Goal: Task Accomplishment & Management: Use online tool/utility

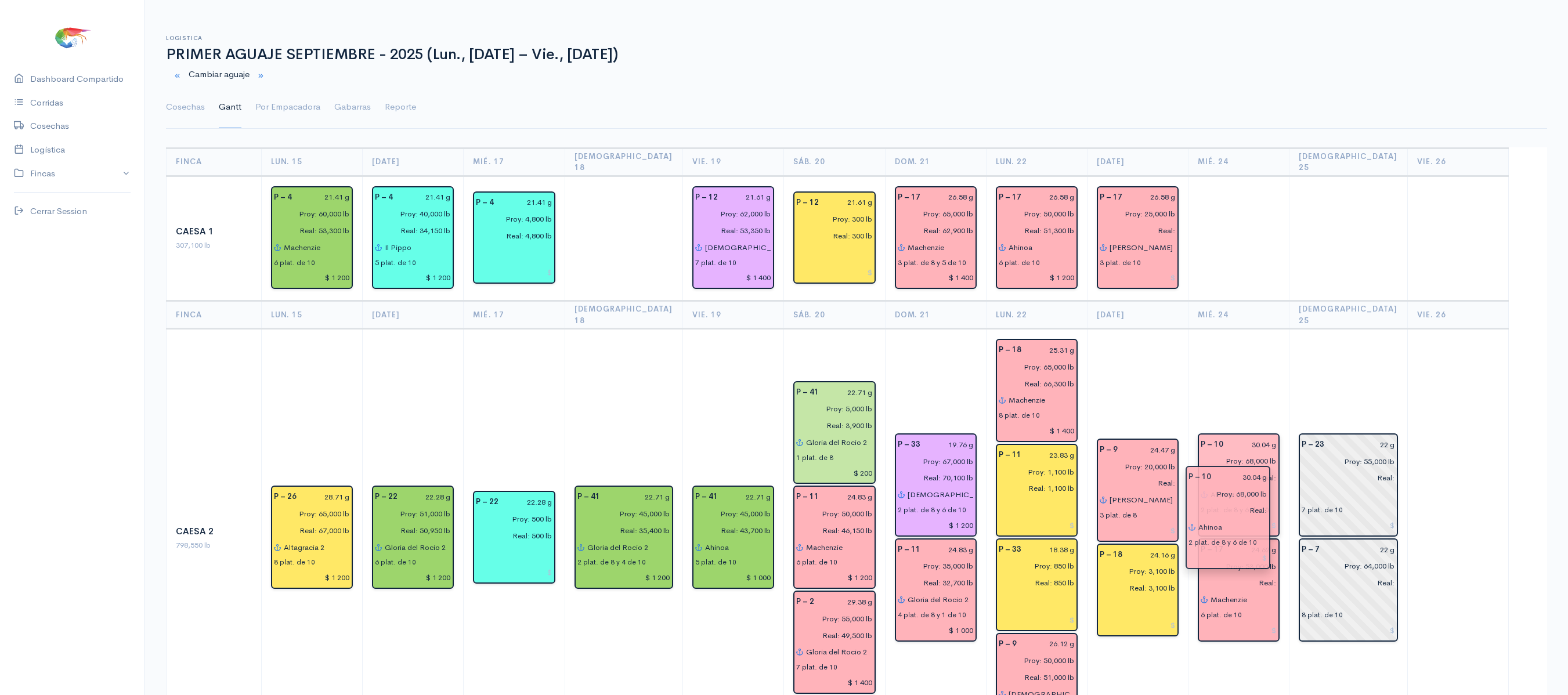
drag, startPoint x: 1241, startPoint y: 552, endPoint x: 1219, endPoint y: 488, distance: 67.7
click at [1257, 374] on td "P – 10 30.04 g Proy: 68,000 lb Real: Ahinoa 2 plat. de 8 y 6 de 10 P – 17 24.62…" at bounding box center [1239, 538] width 101 height 419
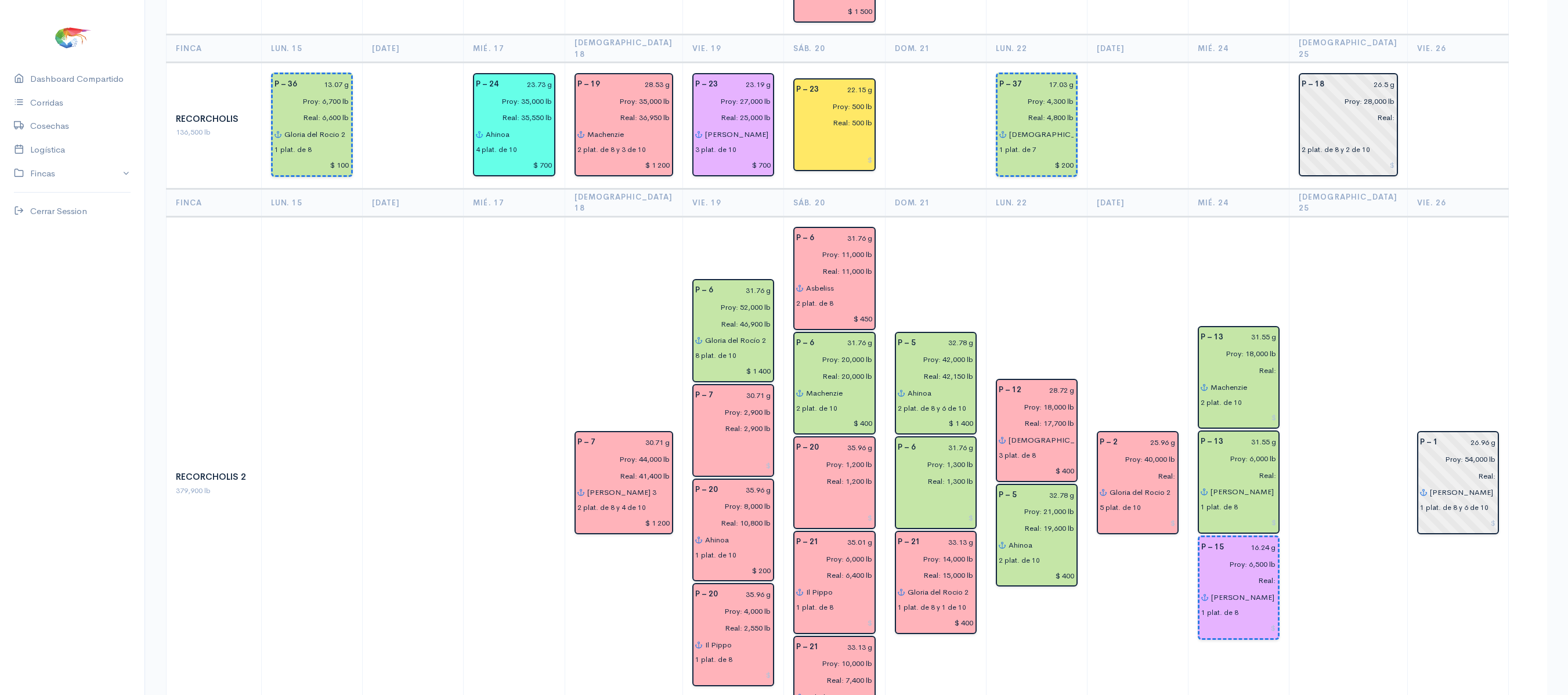
scroll to position [1704, 0]
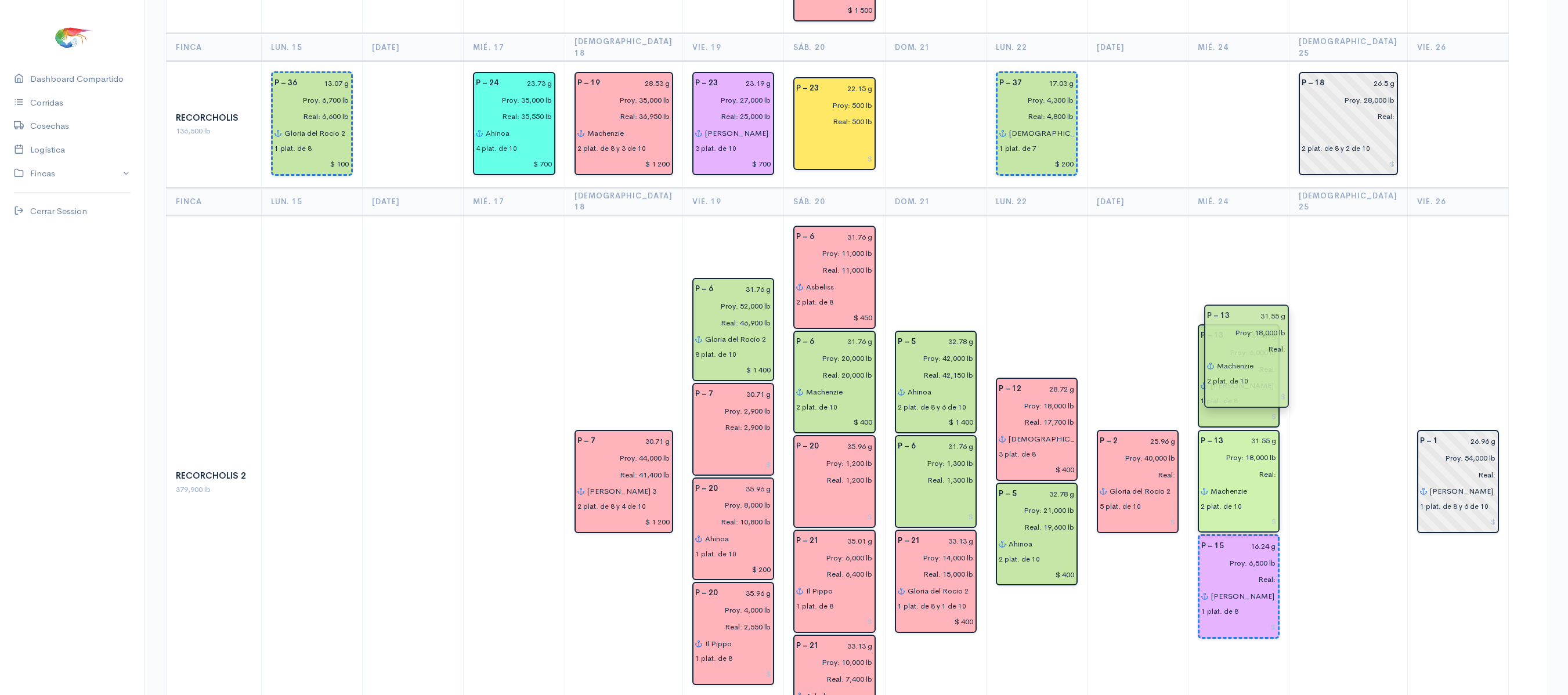
drag, startPoint x: 1258, startPoint y: 257, endPoint x: 1257, endPoint y: 353, distance: 96.0
click at [1262, 449] on input "Proy: 18,000 lb" at bounding box center [1235, 457] width 83 height 17
type input "Proy: 17,000 lb"
click at [1366, 238] on td at bounding box center [1348, 482] width 118 height 534
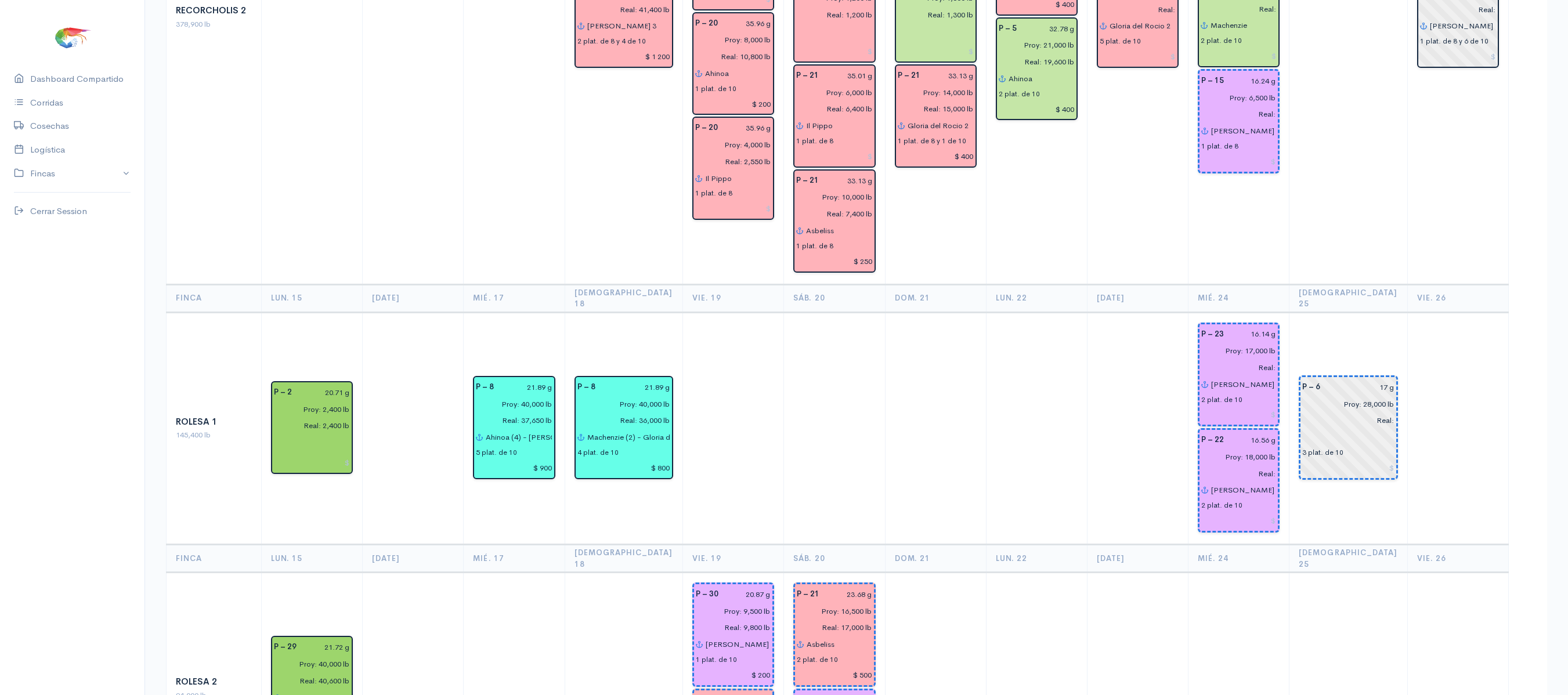
scroll to position [2171, 0]
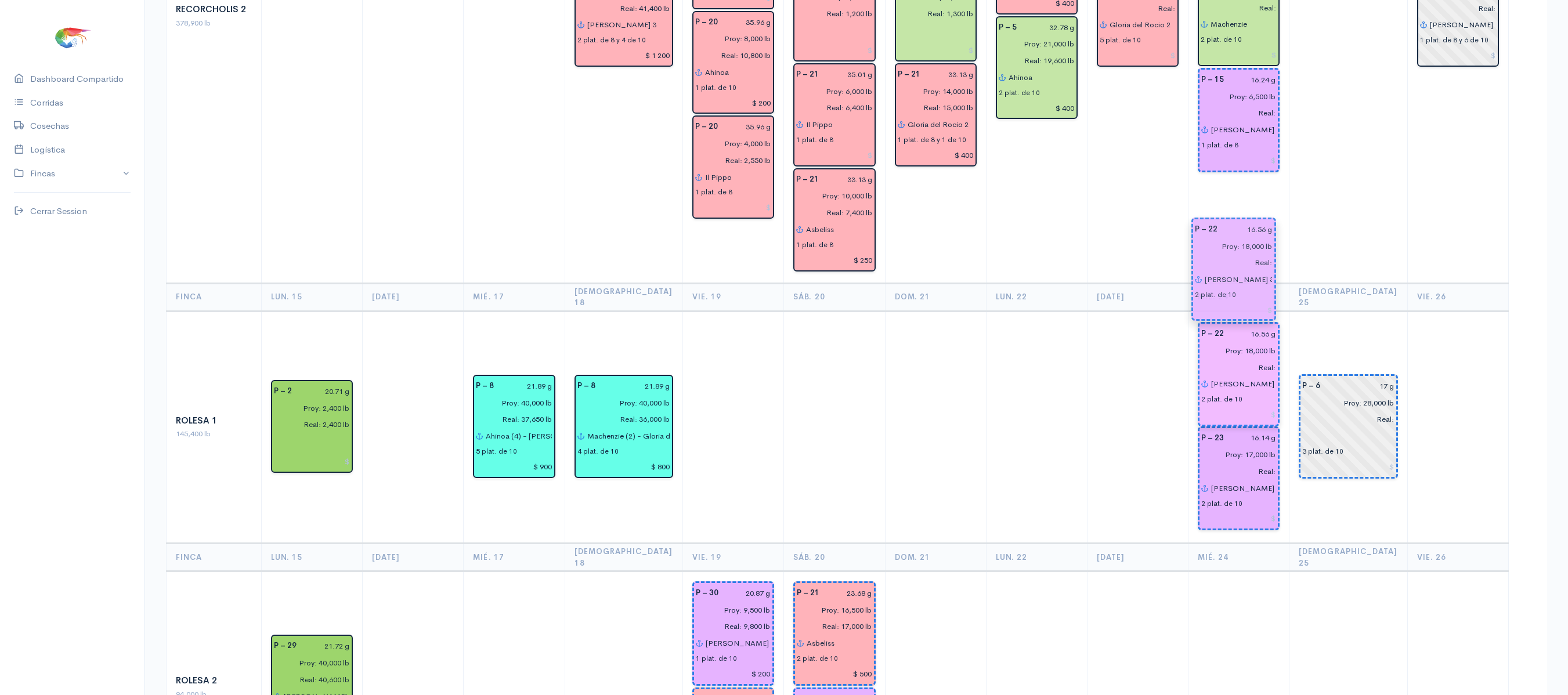
drag, startPoint x: 1258, startPoint y: 355, endPoint x: 1248, endPoint y: 250, distance: 105.5
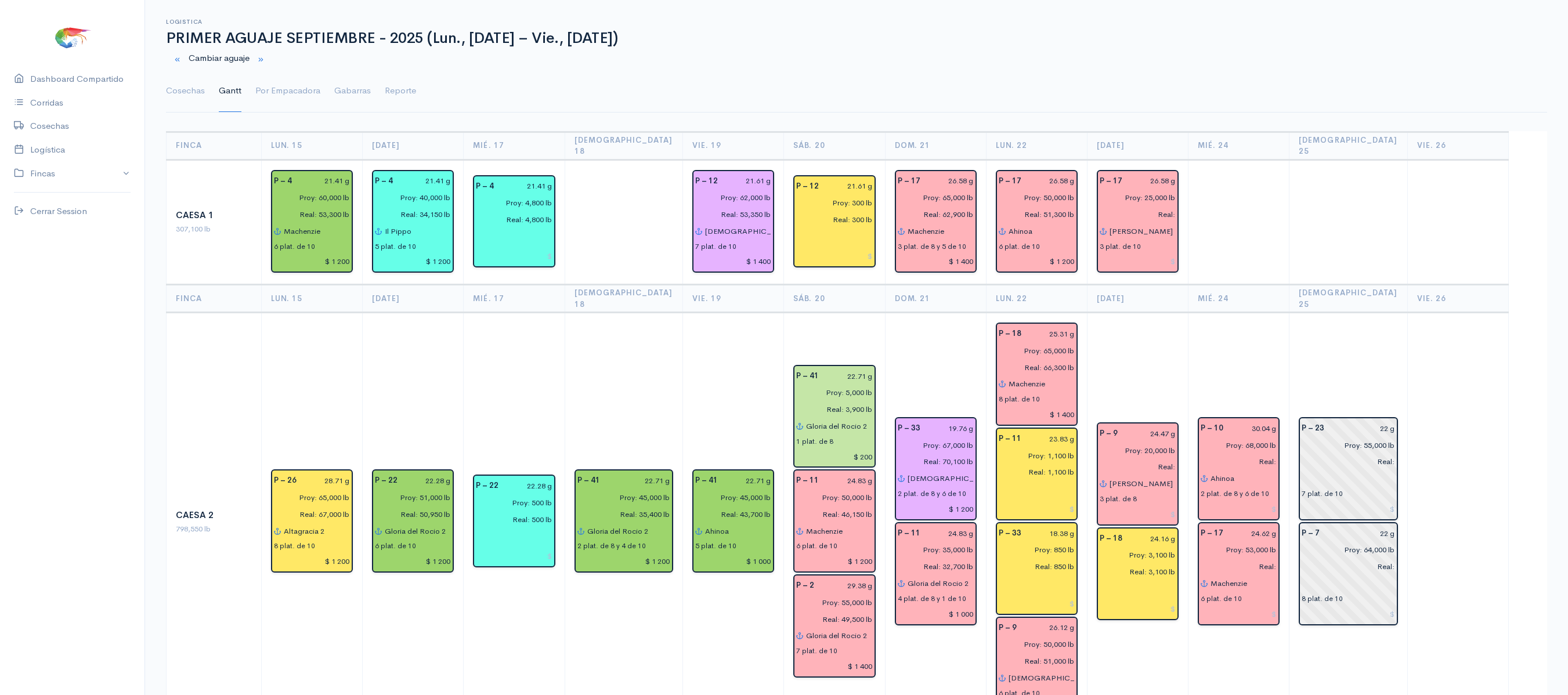
scroll to position [15, 0]
click at [1174, 426] on input "24.47 g" at bounding box center [1150, 435] width 51 height 17
type input "26.12 g"
click at [1248, 314] on td "P – 10 30.04 g Proy: 68,000 lb Real: Ahinoa 2 plat. de 8 y 6 de 10 P – 17 24.62…" at bounding box center [1239, 523] width 101 height 419
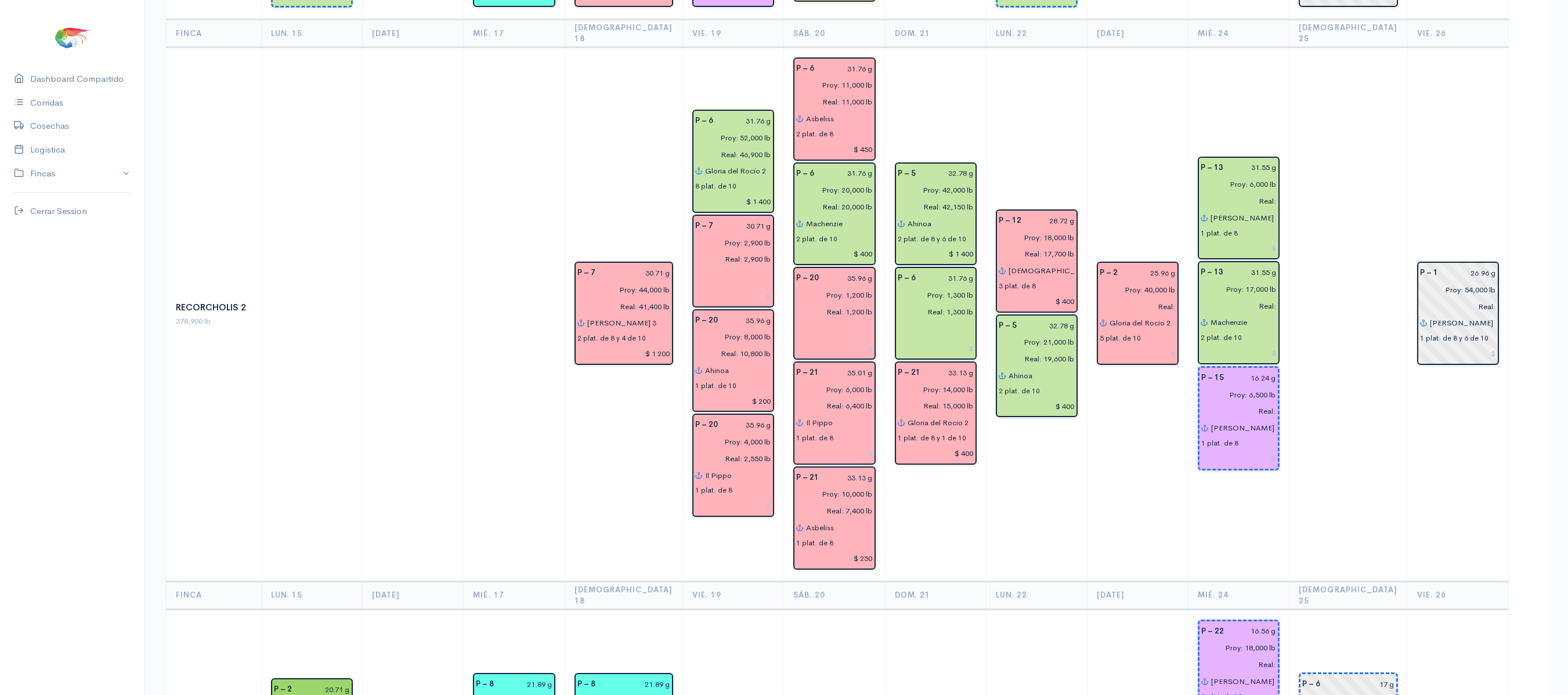
scroll to position [2118, 0]
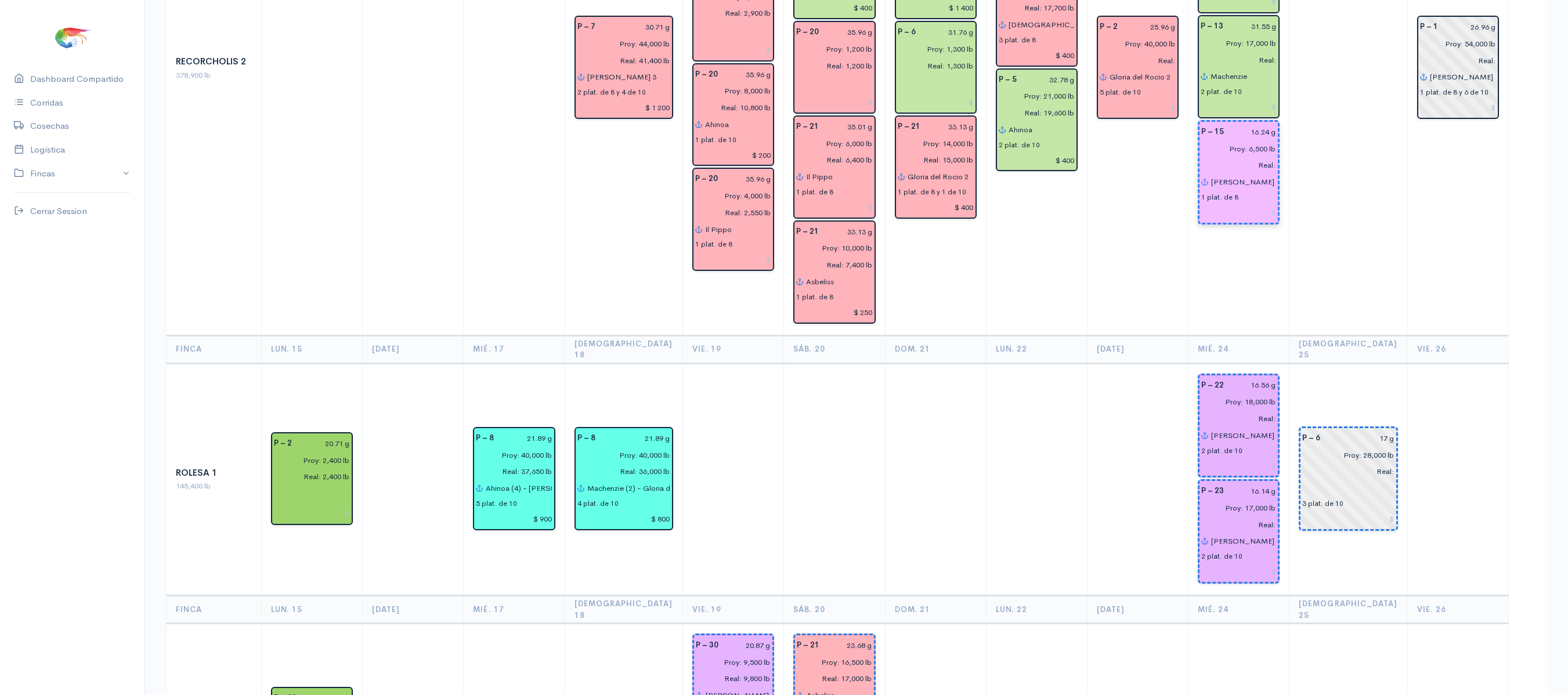
click at [1267, 174] on input "[PERSON_NAME]" at bounding box center [1243, 182] width 65 height 17
click at [1262, 300] on ngb-highlight "Sha kira 3" at bounding box center [1243, 306] width 37 height 11
type input "[PERSON_NAME] 3"
click at [1339, 195] on td at bounding box center [1348, 68] width 118 height 534
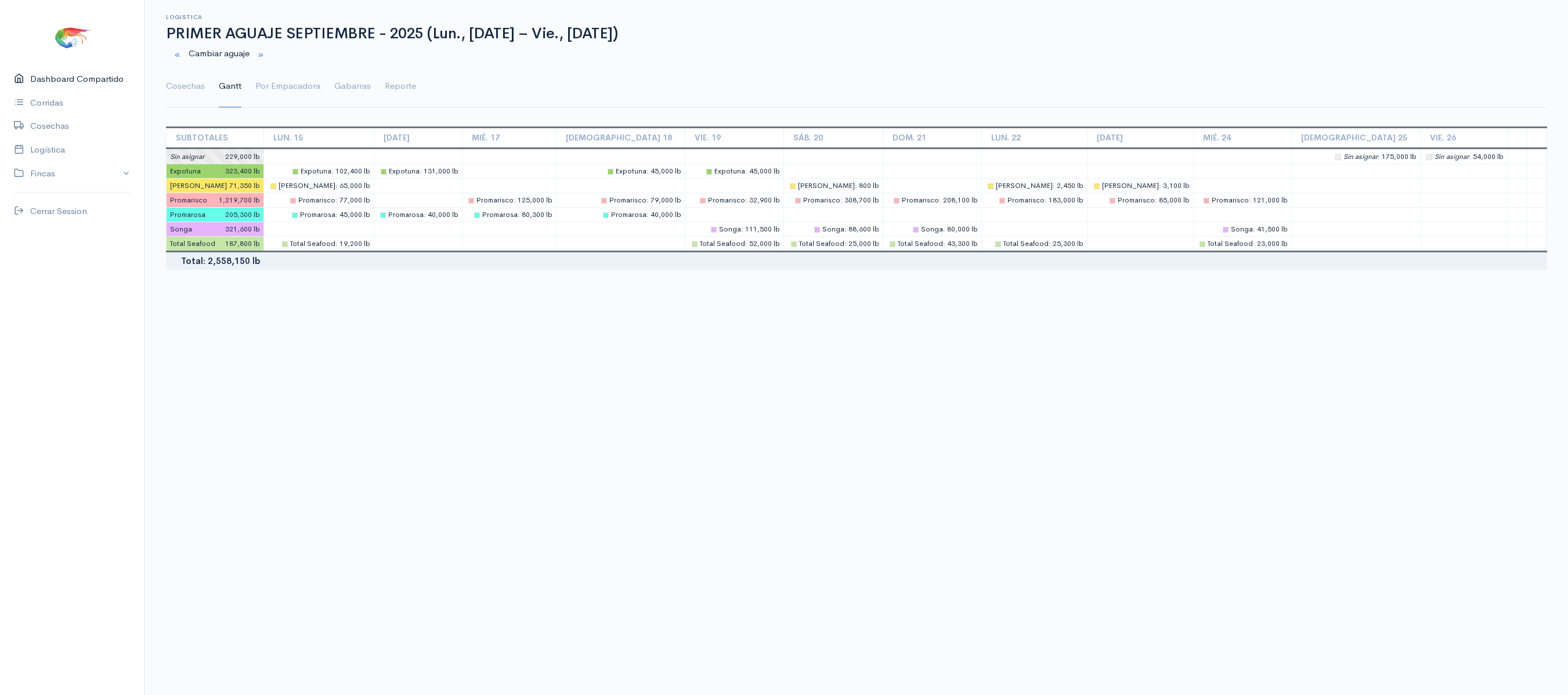
scroll to position [0, 0]
